Goal: Information Seeking & Learning: Learn about a topic

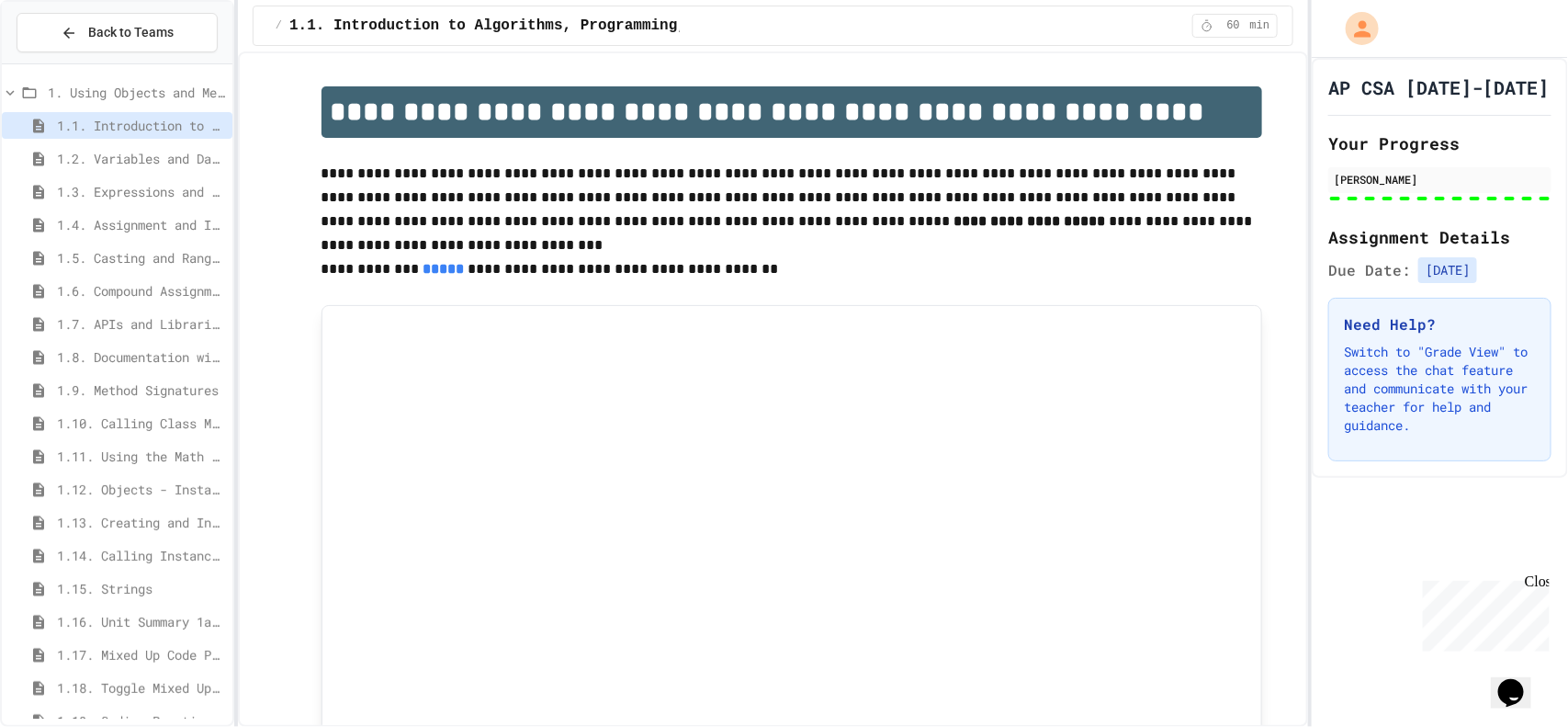
click at [155, 509] on div "1.13. Creating and Initializing Objects: Constructors" at bounding box center [117, 522] width 231 height 27
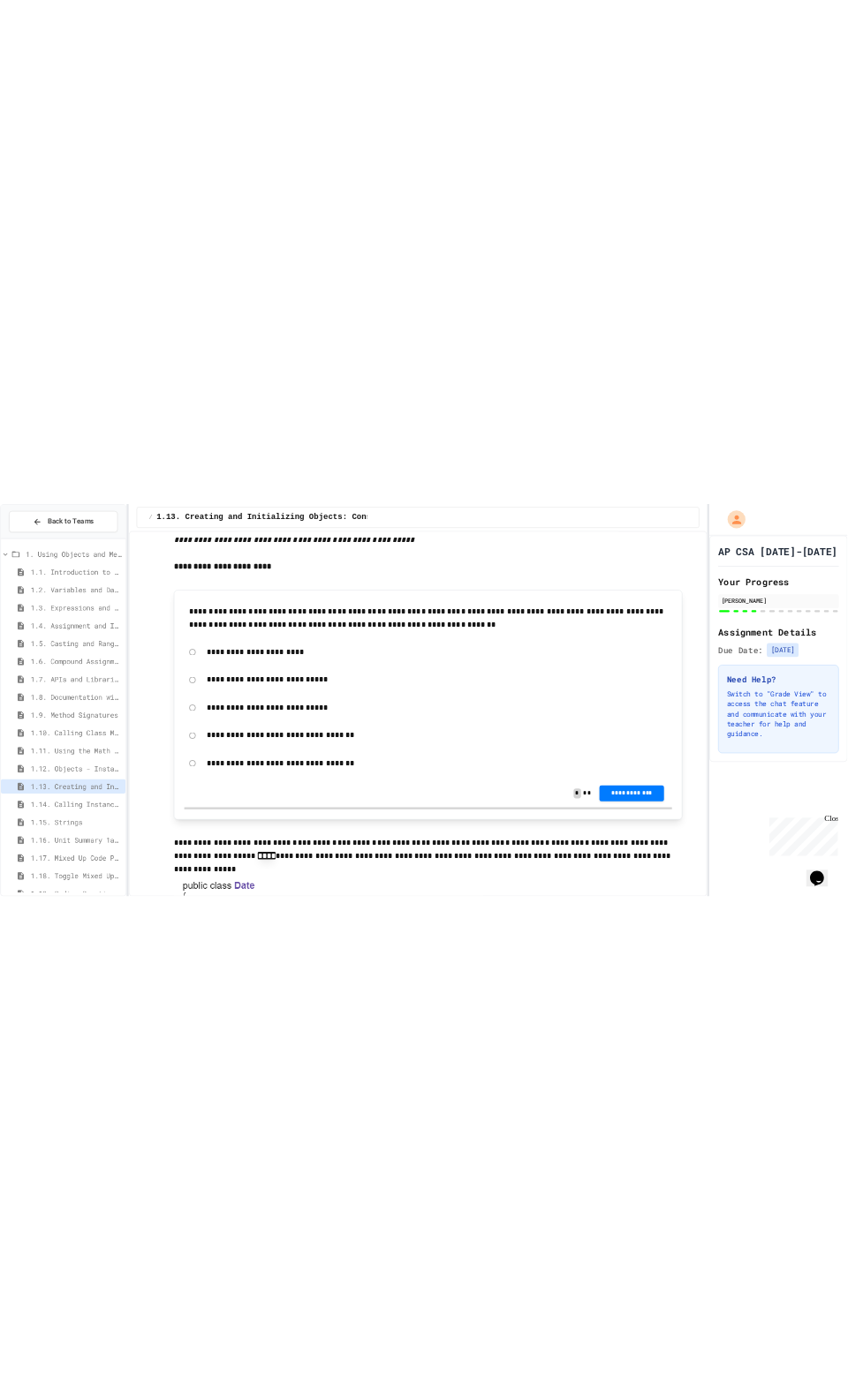
scroll to position [5263, 0]
